Goal: Task Accomplishment & Management: Complete application form

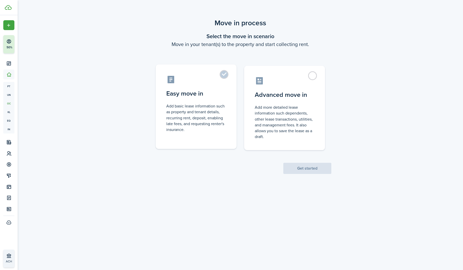
click at [226, 77] on label "Easy move in Add basic lease information such as property and tenant details, r…" at bounding box center [196, 106] width 81 height 84
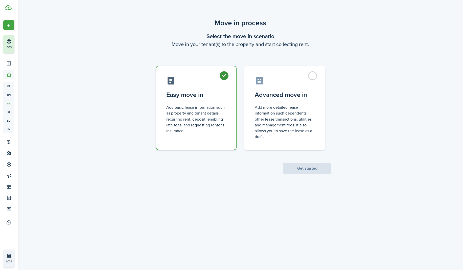
radio input "true"
click at [310, 171] on button "Get started" at bounding box center [307, 168] width 48 height 11
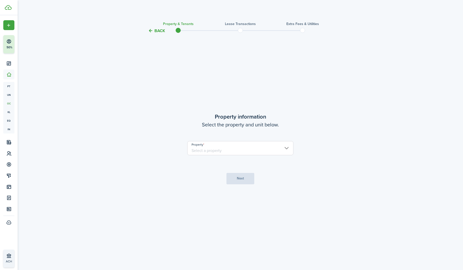
click at [286, 149] on input "Property" at bounding box center [240, 148] width 106 height 14
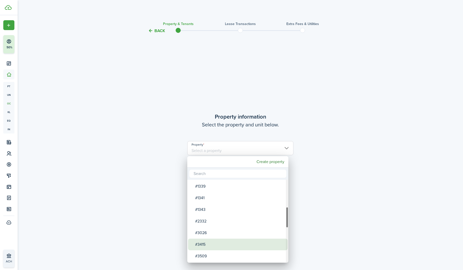
click at [246, 246] on div "#3415" at bounding box center [239, 244] width 89 height 12
type input "#3415"
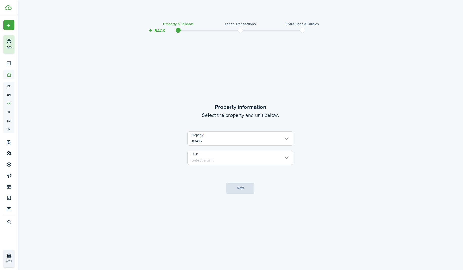
click at [287, 157] on input "Unit" at bounding box center [240, 158] width 106 height 14
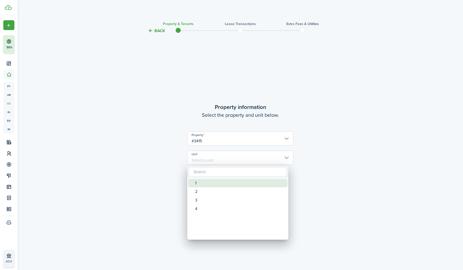
click at [202, 184] on div "1" at bounding box center [239, 183] width 89 height 9
type input "1"
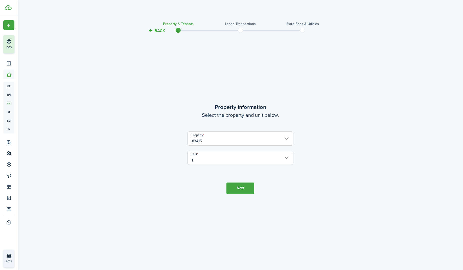
click at [236, 189] on button "Next" at bounding box center [240, 187] width 28 height 11
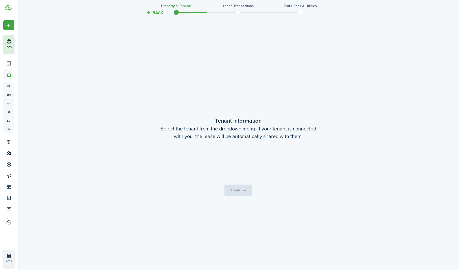
scroll to position [236, 0]
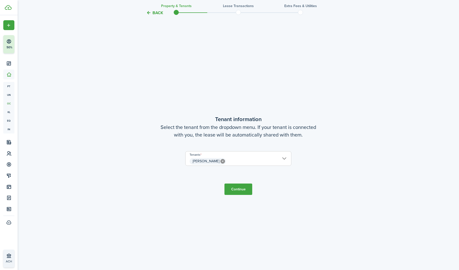
click at [242, 191] on button "Continue" at bounding box center [239, 188] width 28 height 11
click at [242, 191] on tc-wizard-step "Tenant information Select the tenant from the dropdown menu. If your tenant is …" at bounding box center [238, 155] width 212 height 270
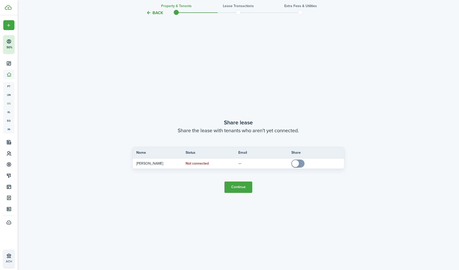
scroll to position [506, 0]
click at [244, 185] on button "Continue" at bounding box center [239, 186] width 28 height 11
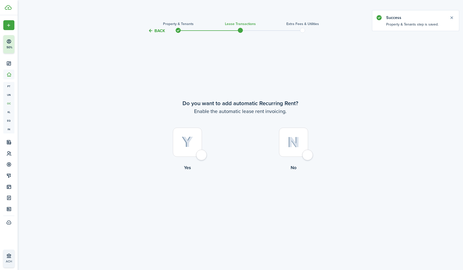
click at [202, 157] on div at bounding box center [187, 142] width 29 height 29
radio input "true"
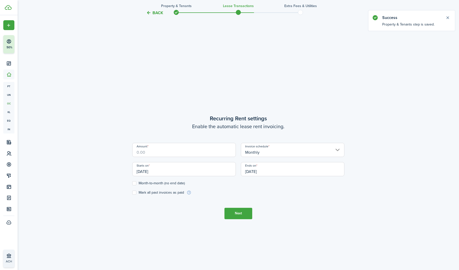
scroll to position [236, 0]
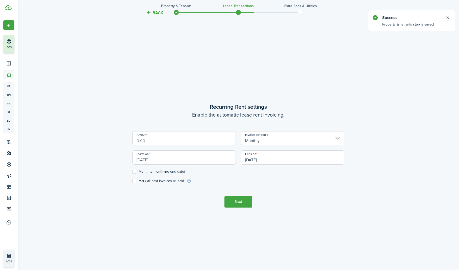
click at [175, 143] on input "Amount" at bounding box center [184, 138] width 104 height 14
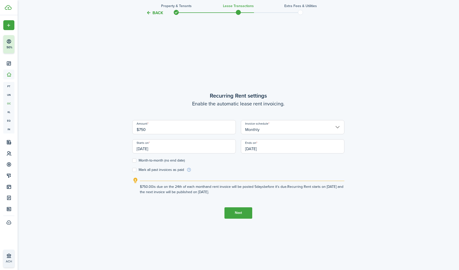
click at [187, 148] on input "[DATE]" at bounding box center [184, 146] width 104 height 14
type input "$750.00"
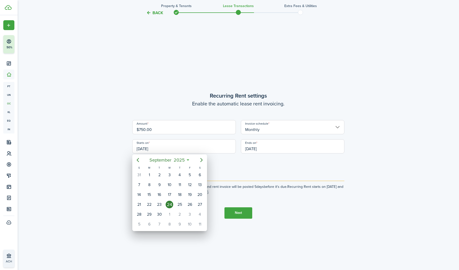
click at [111, 160] on div at bounding box center [230, 135] width 540 height 351
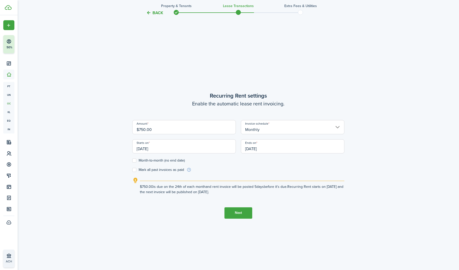
click at [133, 162] on form "Amount $750.00 Invoice schedule Monthly Starts on [DATE] Ends on [DATE] Month-t…" at bounding box center [238, 146] width 212 height 52
click at [135, 161] on label "Month-to-month (no end date)" at bounding box center [158, 160] width 53 height 4
click at [132, 160] on input "Month-to-month (no end date)" at bounding box center [132, 160] width 0 height 0
checkbox input "true"
click at [184, 151] on input "[DATE]" at bounding box center [184, 146] width 104 height 14
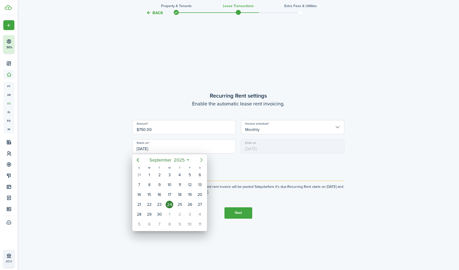
click at [200, 161] on icon "Next page" at bounding box center [202, 160] width 6 height 6
click at [169, 173] on div "1" at bounding box center [170, 175] width 8 height 8
type input "[DATE]"
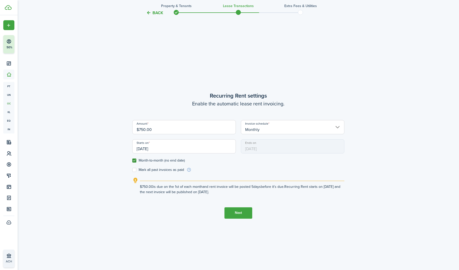
click at [242, 214] on button "Next" at bounding box center [239, 212] width 28 height 11
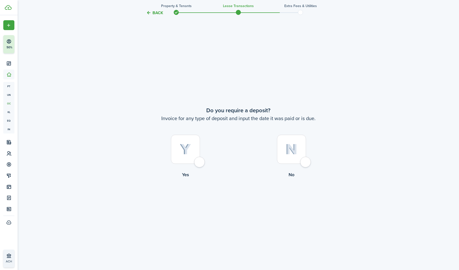
scroll to position [506, 0]
click at [304, 161] on div at bounding box center [291, 148] width 29 height 29
radio input "true"
click at [241, 198] on button "Continue" at bounding box center [239, 198] width 28 height 11
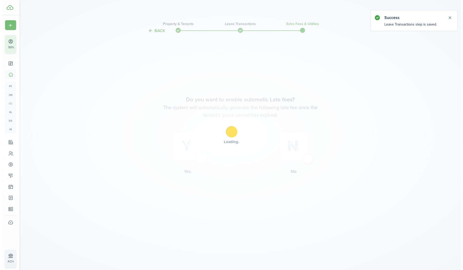
scroll to position [0, 0]
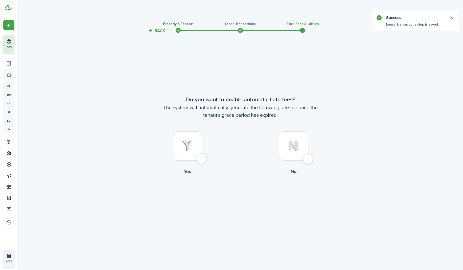
click at [308, 159] on div at bounding box center [293, 145] width 29 height 29
radio input "true"
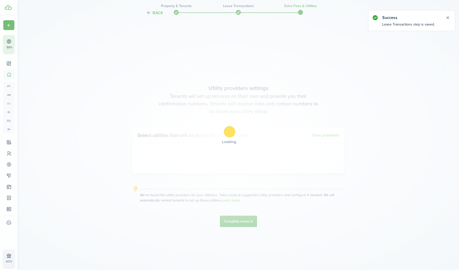
scroll to position [236, 0]
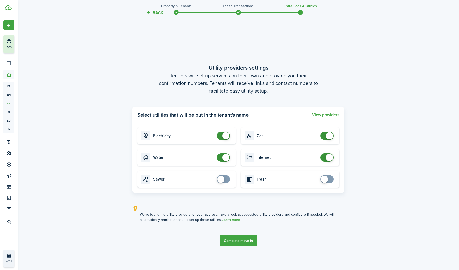
checkbox input "false"
click at [226, 135] on span at bounding box center [226, 135] width 7 height 7
checkbox input "false"
click at [226, 158] on span at bounding box center [226, 157] width 7 height 7
checkbox input "false"
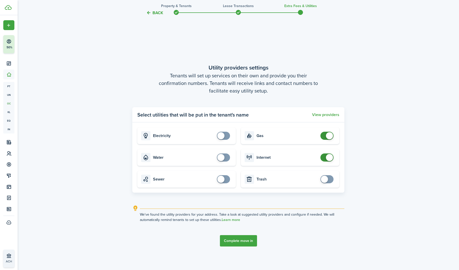
click at [327, 135] on span at bounding box center [329, 135] width 7 height 7
checkbox input "false"
click at [327, 156] on span at bounding box center [329, 157] width 7 height 7
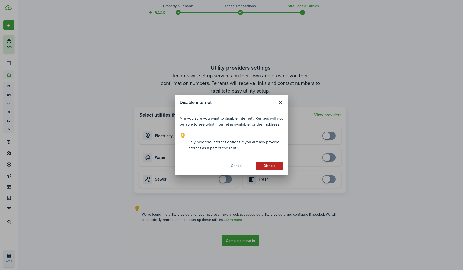
click at [267, 167] on button "Disable" at bounding box center [269, 165] width 28 height 9
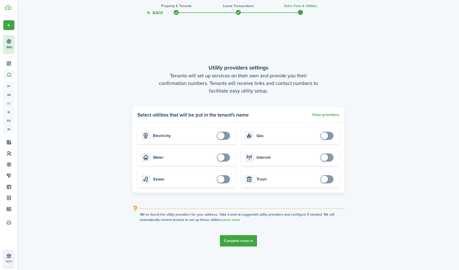
click at [242, 238] on button "Complete move in" at bounding box center [238, 240] width 37 height 11
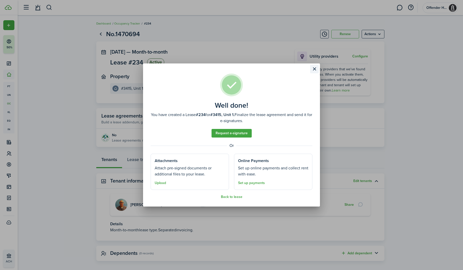
click at [314, 68] on button "Close modal" at bounding box center [314, 69] width 9 height 9
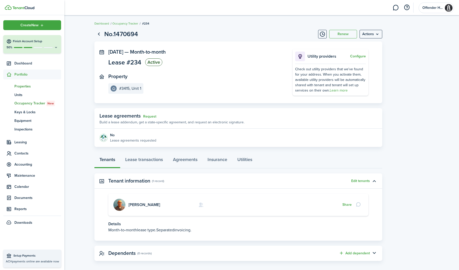
click at [22, 86] on span "Properties" at bounding box center [37, 86] width 47 height 5
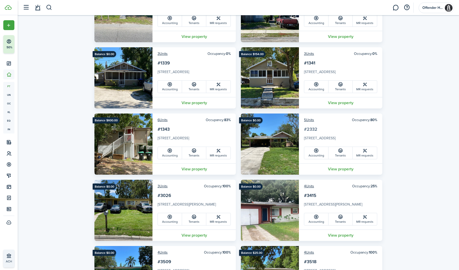
scroll to position [442, 0]
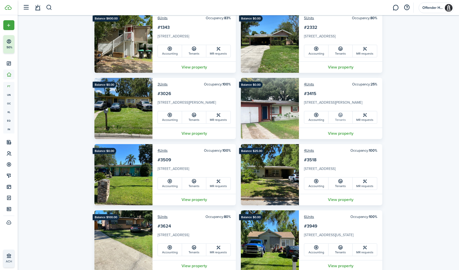
click at [339, 116] on icon at bounding box center [340, 114] width 5 height 5
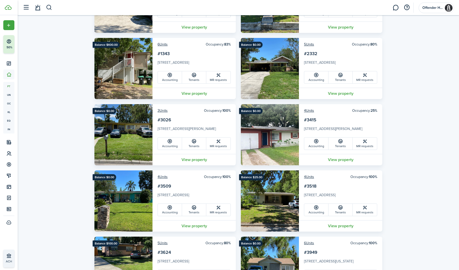
scroll to position [463, 0]
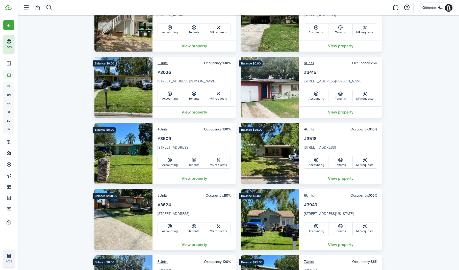
click at [191, 162] on icon at bounding box center [193, 159] width 5 height 5
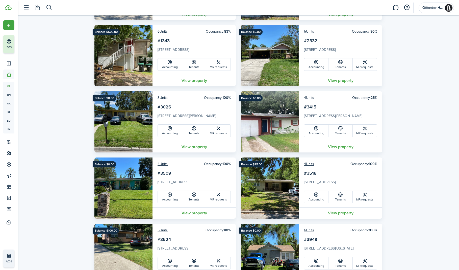
scroll to position [462, 0]
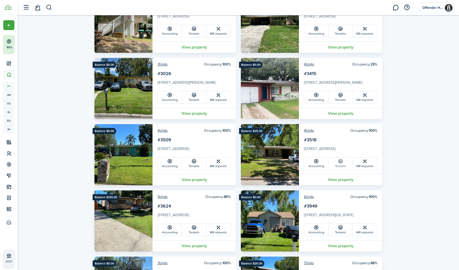
click at [339, 163] on icon at bounding box center [340, 161] width 5 height 5
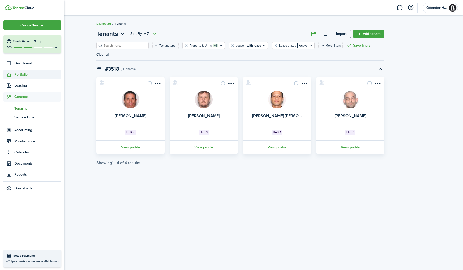
click at [22, 73] on span "Portfolio" at bounding box center [37, 74] width 47 height 5
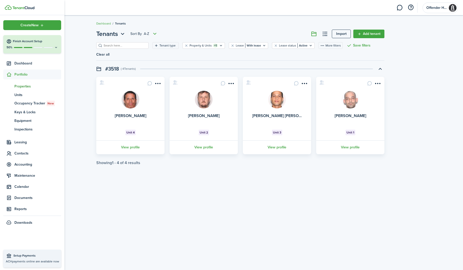
click at [23, 85] on span "Properties" at bounding box center [37, 86] width 47 height 5
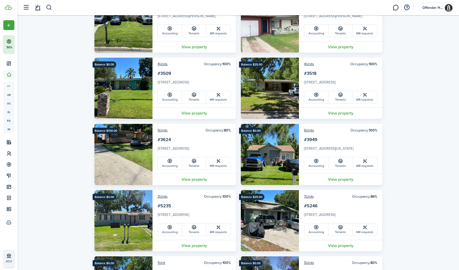
scroll to position [546, 0]
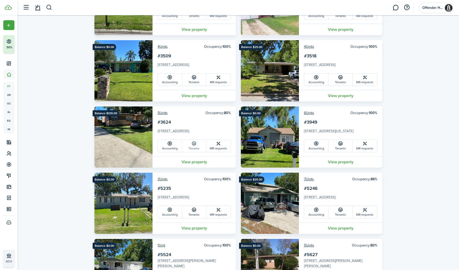
click at [194, 144] on icon at bounding box center [193, 143] width 5 height 5
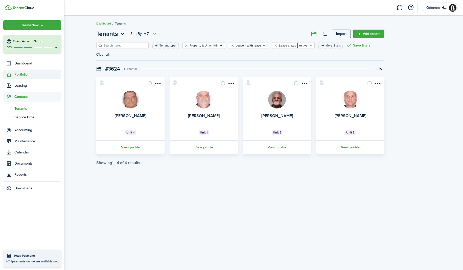
click at [26, 74] on span "Portfolio" at bounding box center [37, 74] width 47 height 5
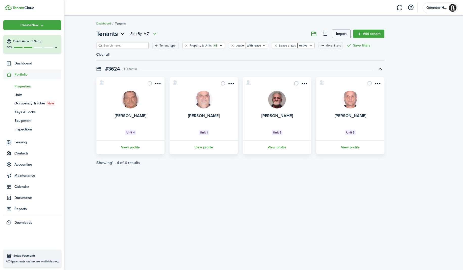
click at [26, 86] on span "Properties" at bounding box center [37, 86] width 47 height 5
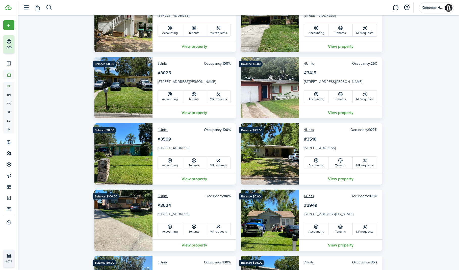
scroll to position [474, 0]
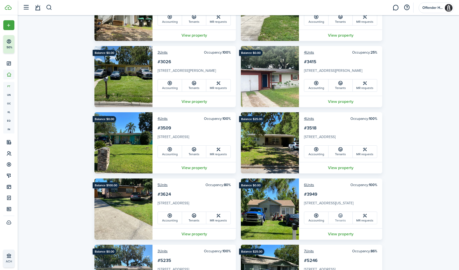
click at [344, 214] on link "Tenants" at bounding box center [341, 218] width 24 height 12
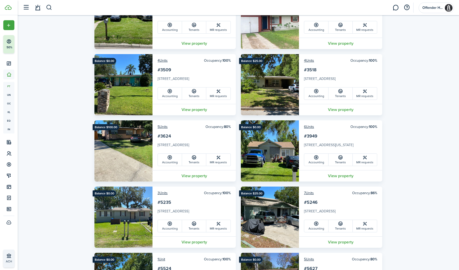
scroll to position [578, 0]
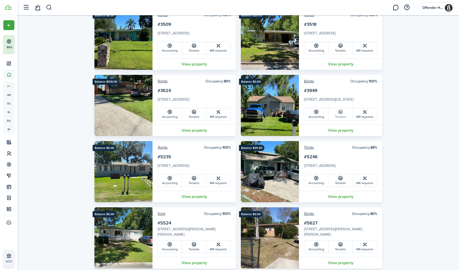
click at [340, 114] on icon at bounding box center [340, 111] width 5 height 5
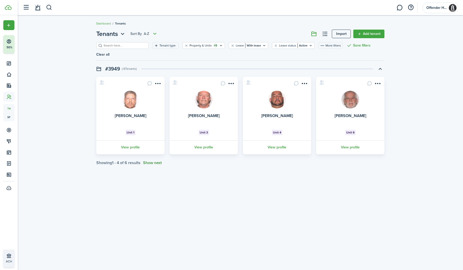
click at [153, 162] on button "Show next" at bounding box center [152, 162] width 19 height 5
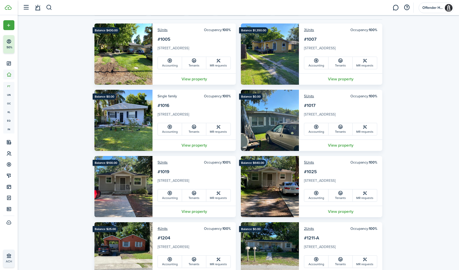
scroll to position [57, 0]
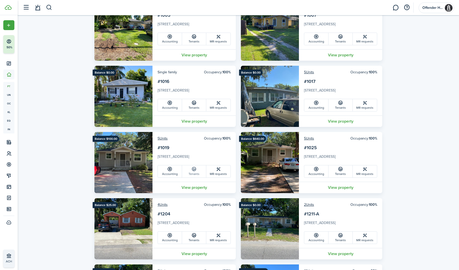
click at [190, 171] on link "Tenants" at bounding box center [194, 171] width 24 height 12
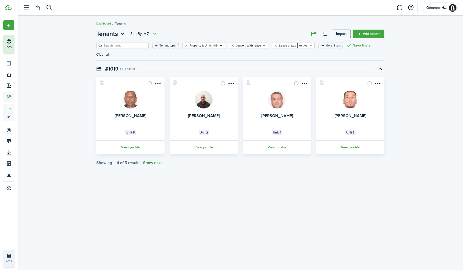
click at [153, 164] on button "Show next" at bounding box center [152, 162] width 19 height 5
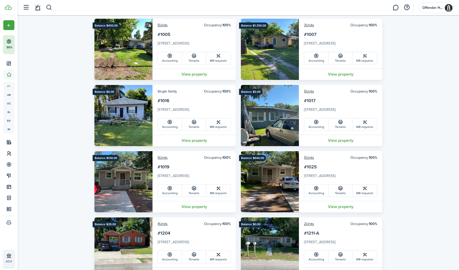
scroll to position [49, 0]
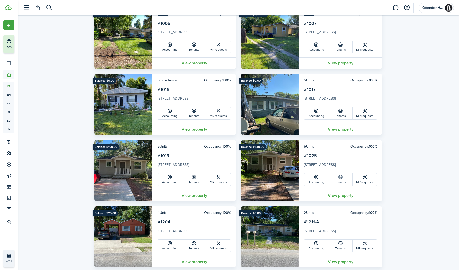
click at [339, 181] on link "Tenants" at bounding box center [341, 179] width 24 height 12
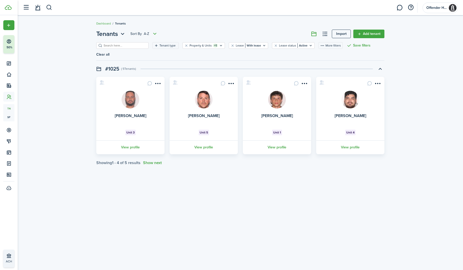
click at [153, 165] on div "Tenants Sort by A-Z Import Add tenant Tenant type Property & Units +1 Lease Wit…" at bounding box center [240, 97] width 445 height 141
click at [154, 163] on button "Show next" at bounding box center [152, 162] width 19 height 5
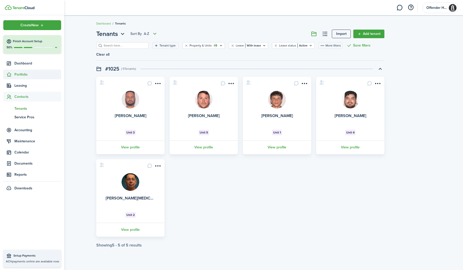
click at [25, 74] on span "Portfolio" at bounding box center [37, 74] width 47 height 5
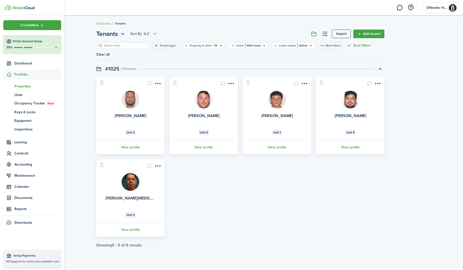
click at [16, 86] on span "Properties" at bounding box center [37, 86] width 47 height 5
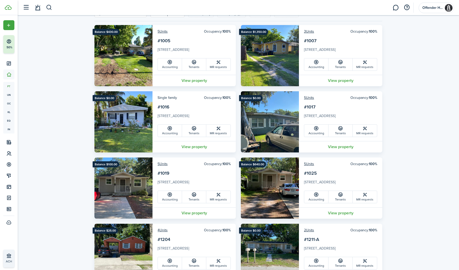
scroll to position [11, 0]
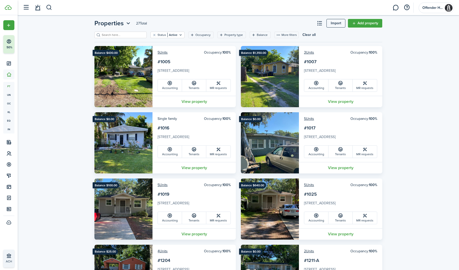
click at [177, 69] on card-description "[STREET_ADDRESS]" at bounding box center [194, 72] width 73 height 8
click at [191, 83] on link "Tenants" at bounding box center [194, 85] width 24 height 12
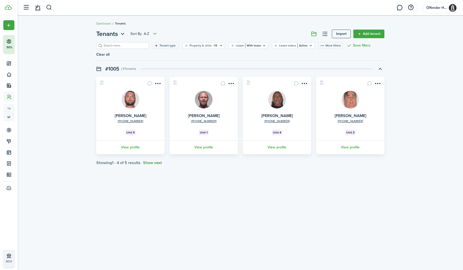
click at [158, 162] on button "Show next" at bounding box center [152, 162] width 19 height 5
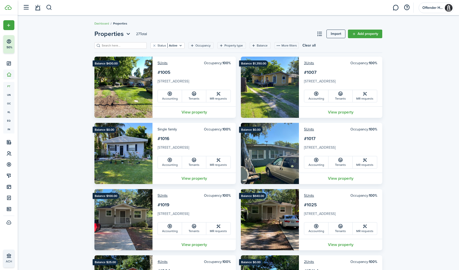
click at [330, 75] on card-title "#1007" at bounding box center [340, 74] width 73 height 10
click at [337, 93] on link "Tenants" at bounding box center [341, 96] width 24 height 12
click at [342, 159] on icon at bounding box center [340, 159] width 5 height 5
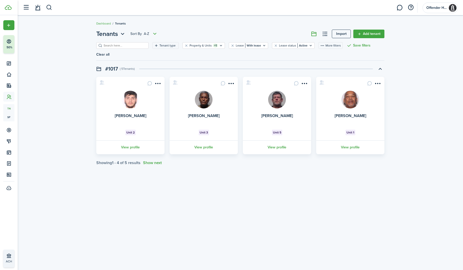
click at [156, 165] on div "Tenants Sort by A-Z Import Add tenant Tenant type Property & Units +1 Lease Wit…" at bounding box center [240, 97] width 445 height 141
click at [156, 163] on button "Show next" at bounding box center [152, 162] width 19 height 5
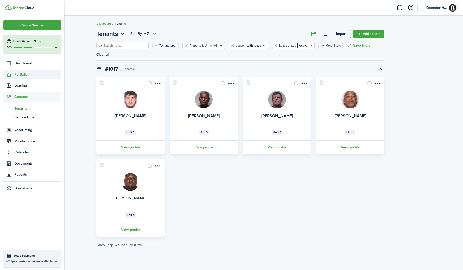
click at [14, 72] on sidebar-link-icon at bounding box center [8, 74] width 11 height 5
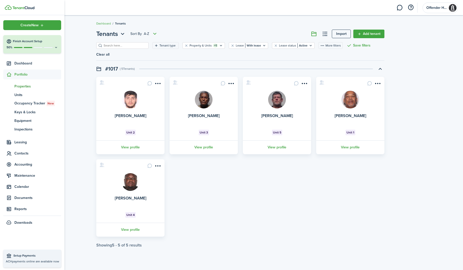
click at [27, 88] on span "Properties" at bounding box center [37, 86] width 47 height 5
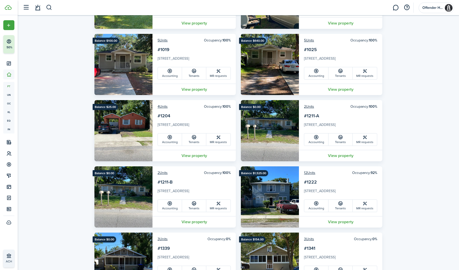
scroll to position [181, 0]
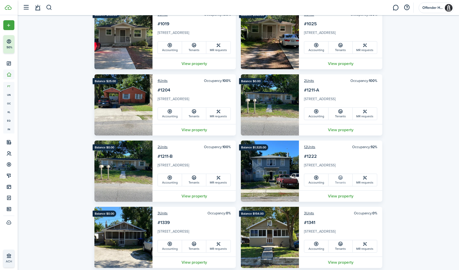
click at [344, 180] on link "Tenants" at bounding box center [341, 180] width 24 height 12
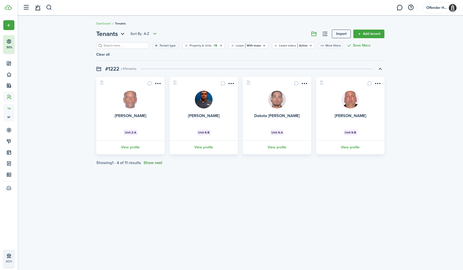
click at [158, 161] on button "Show next" at bounding box center [152, 162] width 19 height 5
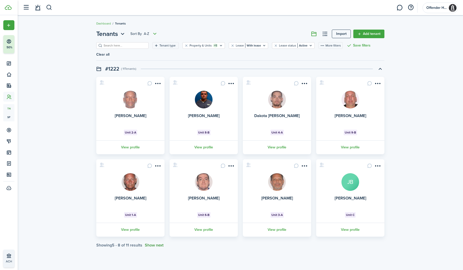
click at [158, 244] on button "Show next" at bounding box center [154, 245] width 19 height 5
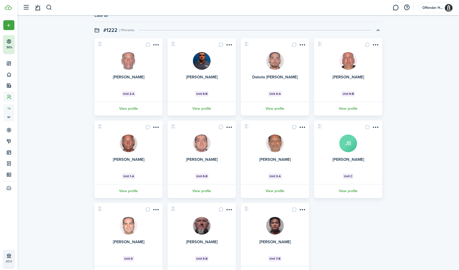
scroll to position [74, 0]
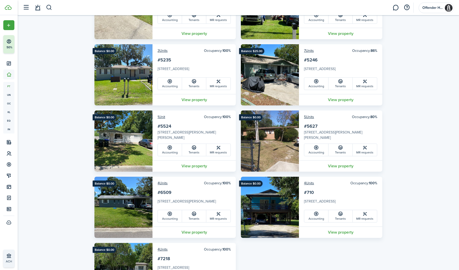
scroll to position [675, 0]
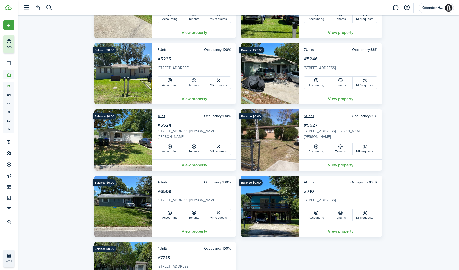
click at [195, 82] on icon at bounding box center [193, 80] width 5 height 5
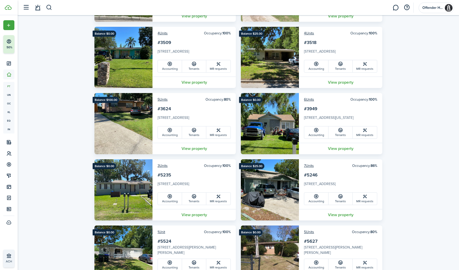
scroll to position [560, 0]
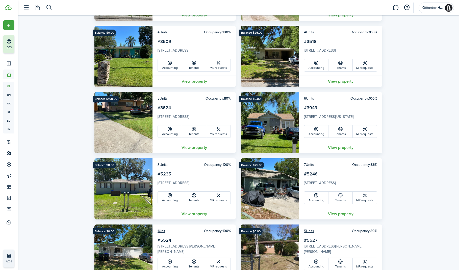
click at [339, 201] on link "Tenants" at bounding box center [341, 197] width 24 height 12
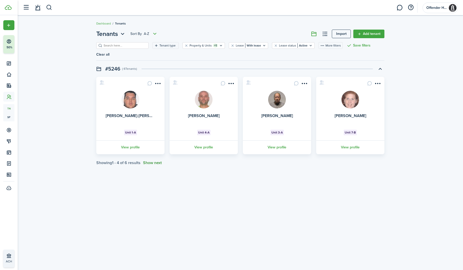
click at [157, 163] on button "Show next" at bounding box center [152, 162] width 19 height 5
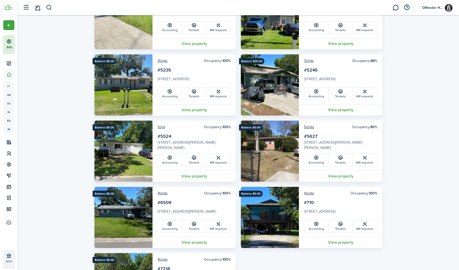
scroll to position [682, 0]
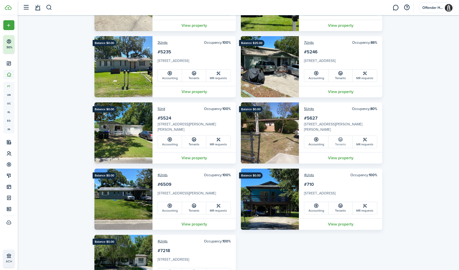
click at [345, 141] on link "Tenants" at bounding box center [341, 142] width 24 height 12
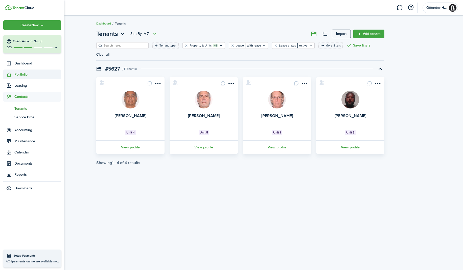
click at [12, 75] on sidebar-link-icon at bounding box center [8, 74] width 11 height 5
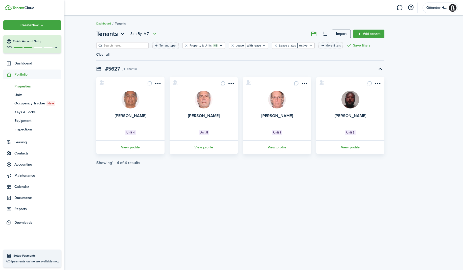
click at [26, 86] on span "Properties" at bounding box center [37, 86] width 47 height 5
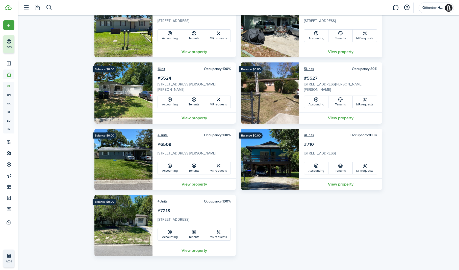
scroll to position [721, 0]
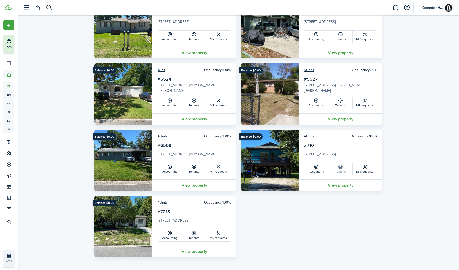
click at [338, 171] on link "Tenants" at bounding box center [341, 169] width 24 height 12
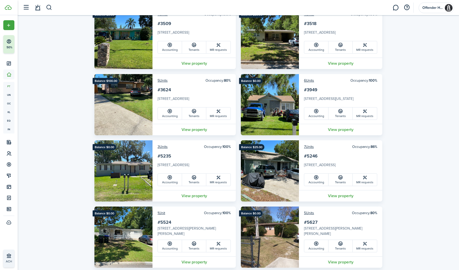
scroll to position [722, 0]
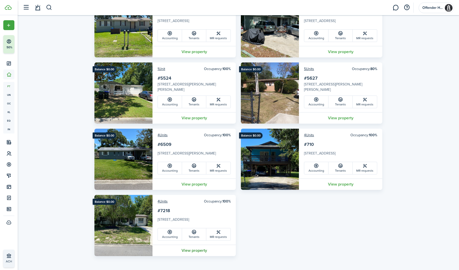
click at [191, 250] on link "View property" at bounding box center [194, 250] width 83 height 11
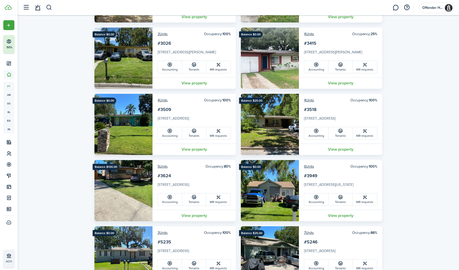
scroll to position [722, 0]
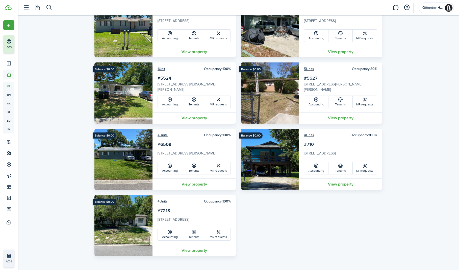
click at [191, 238] on link "Tenants" at bounding box center [194, 234] width 24 height 12
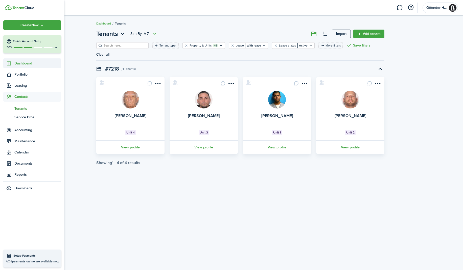
click at [18, 62] on span "Dashboard" at bounding box center [37, 63] width 47 height 5
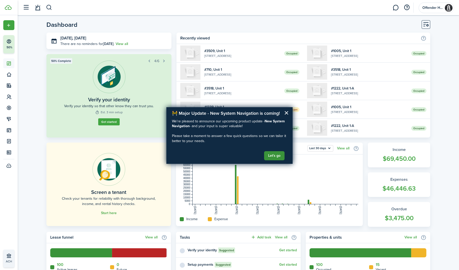
click at [272, 157] on button "Let's go" at bounding box center [274, 155] width 20 height 9
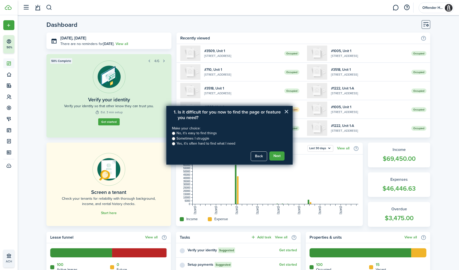
click at [286, 110] on button "×" at bounding box center [286, 111] width 5 height 8
